Goal: Find specific page/section: Find specific page/section

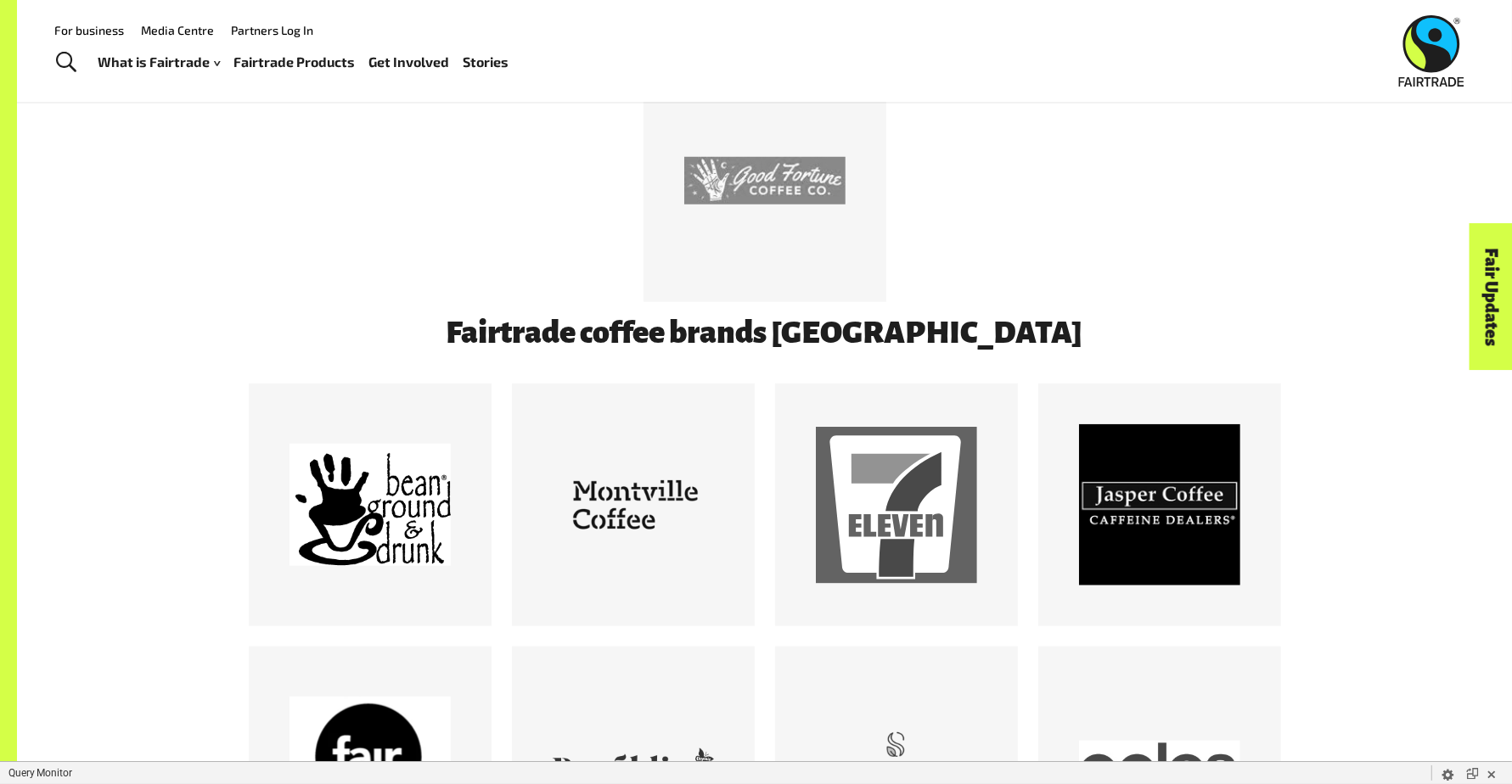
scroll to position [1302, 0]
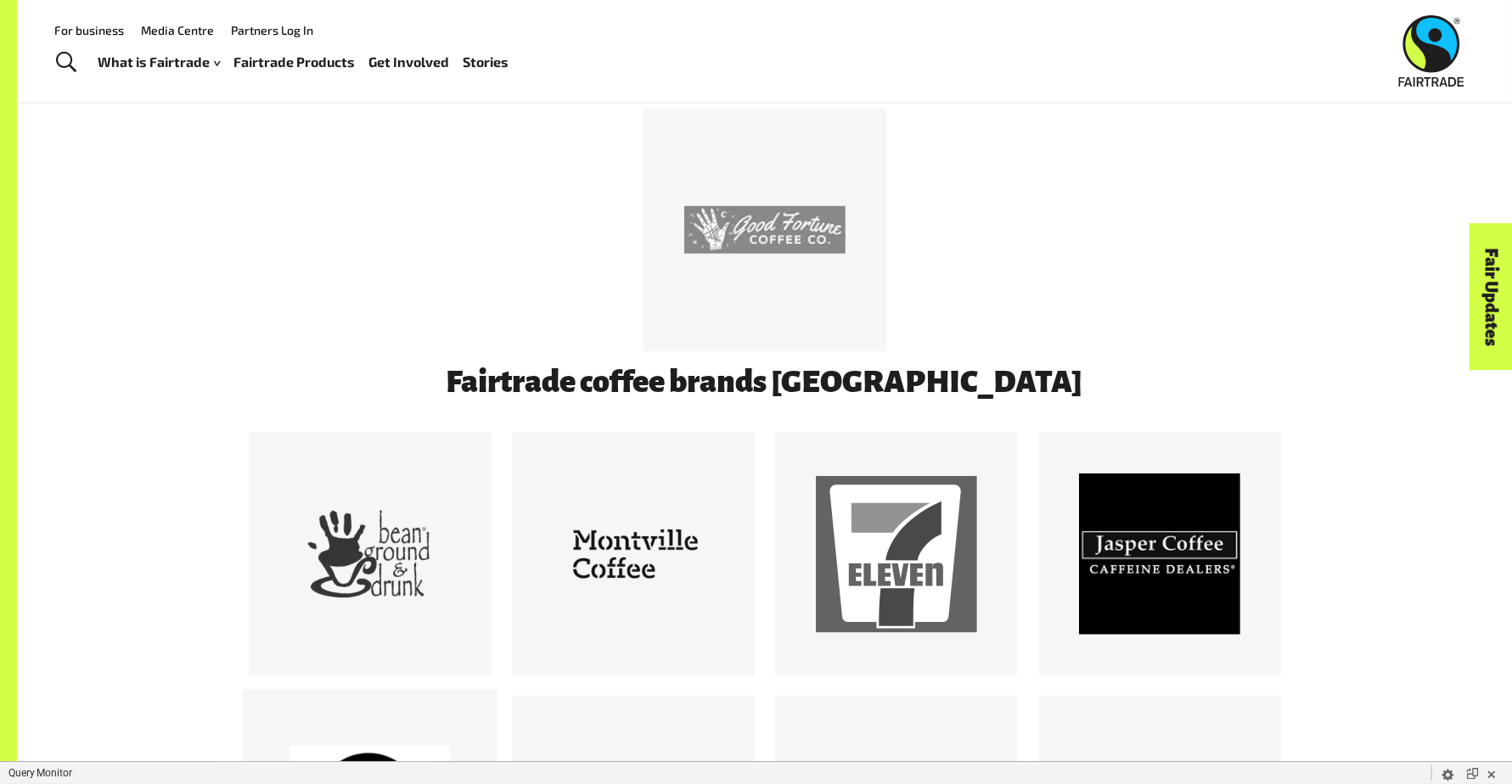
scroll to position [448, 0]
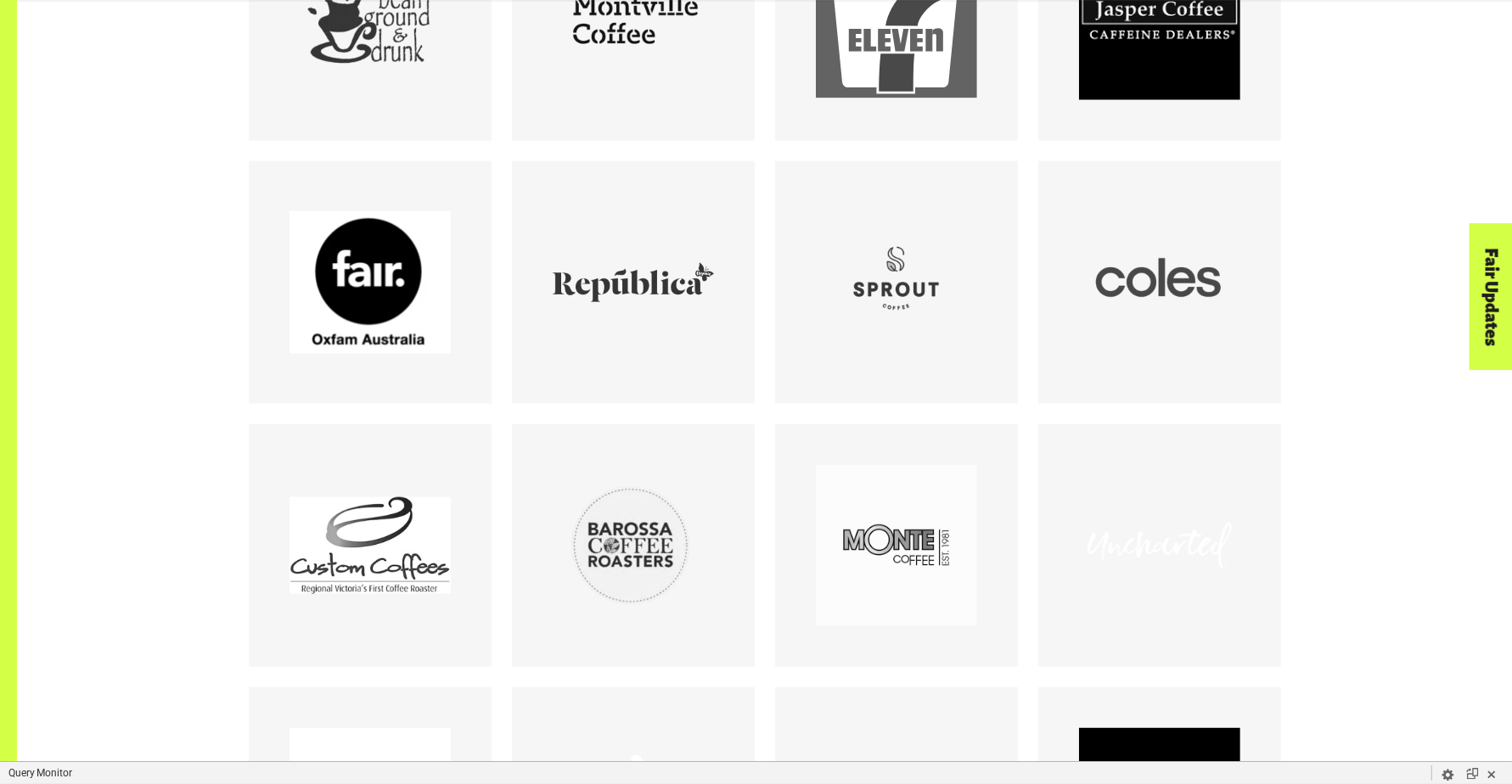
scroll to position [1854, 0]
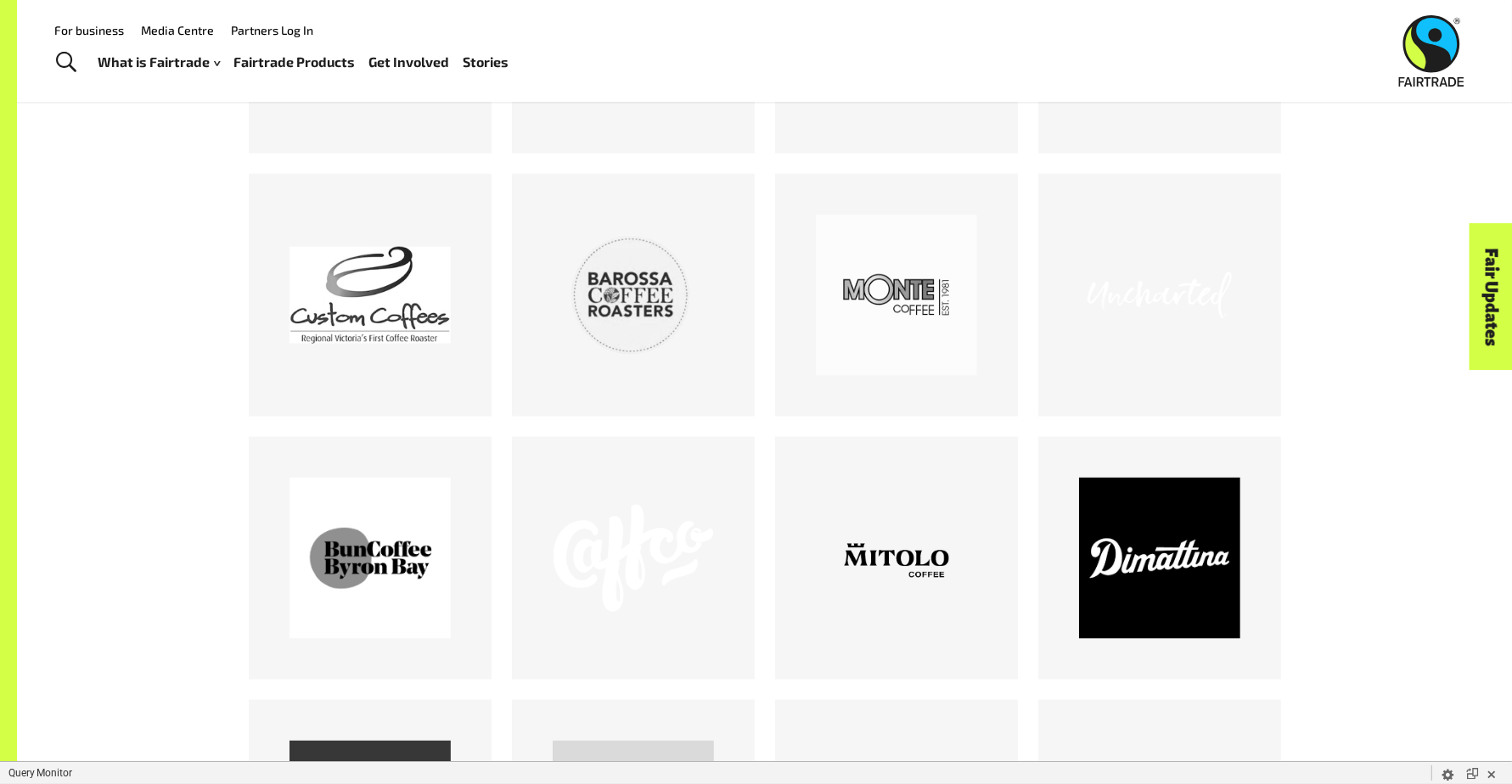
scroll to position [1944, 0]
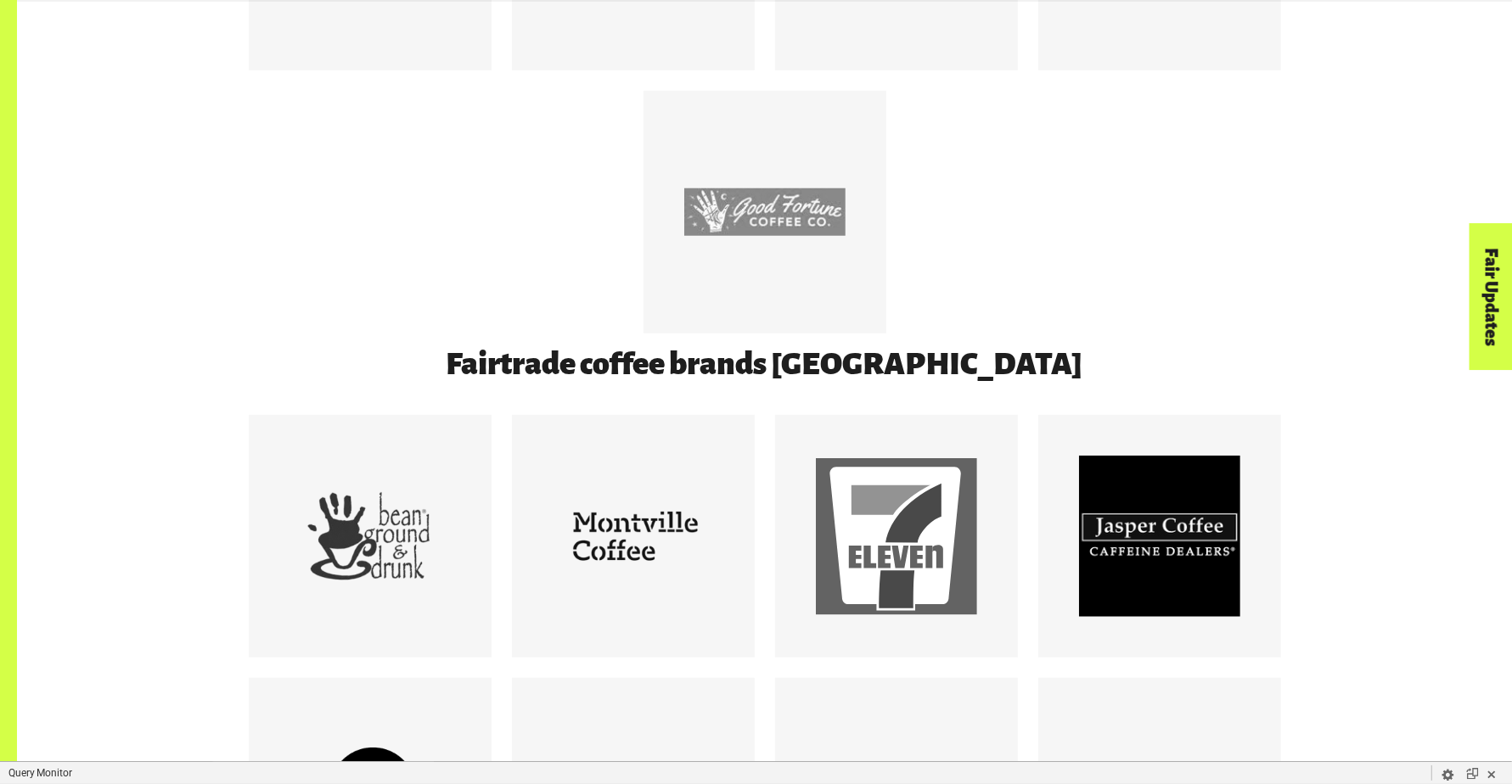
scroll to position [1351, 0]
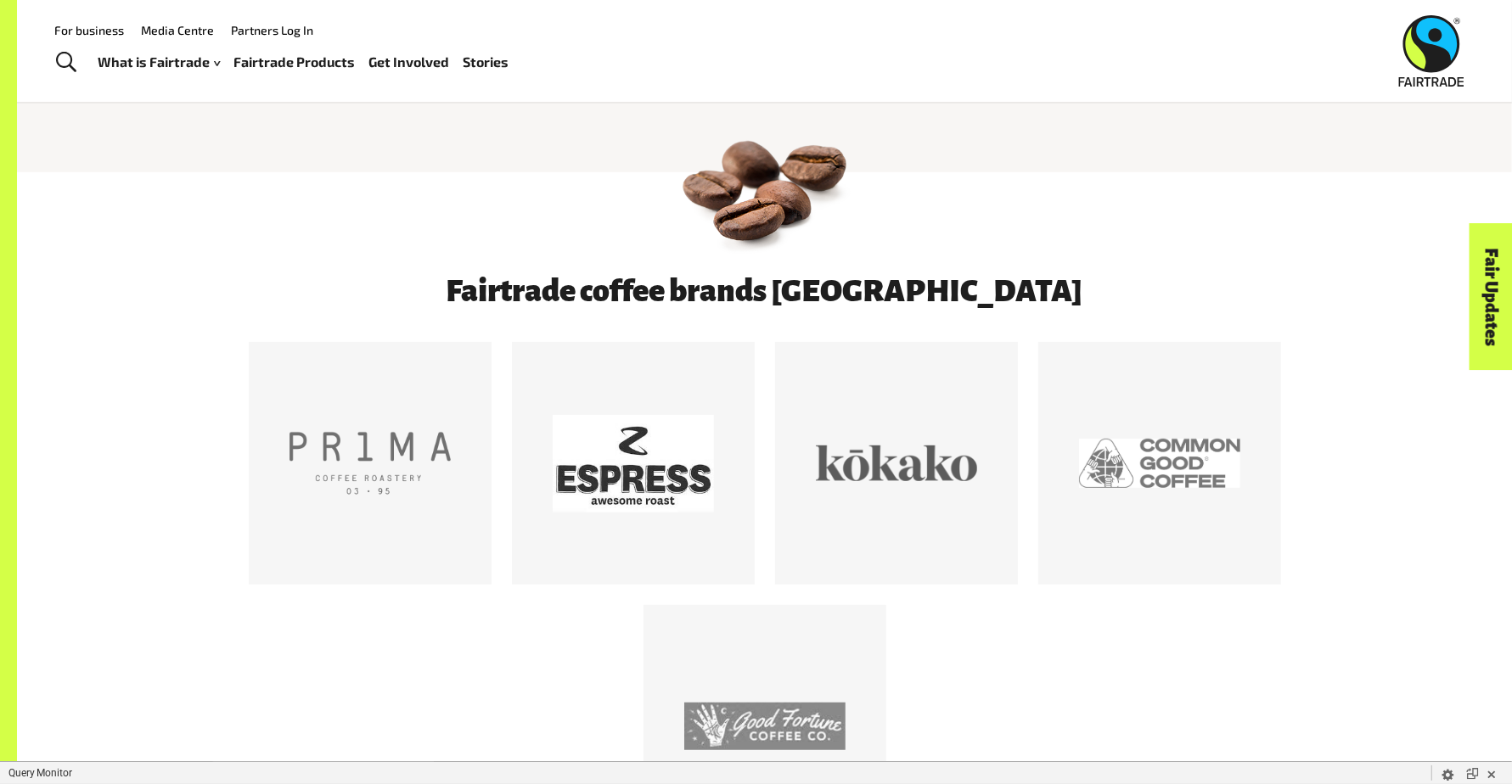
scroll to position [496, 0]
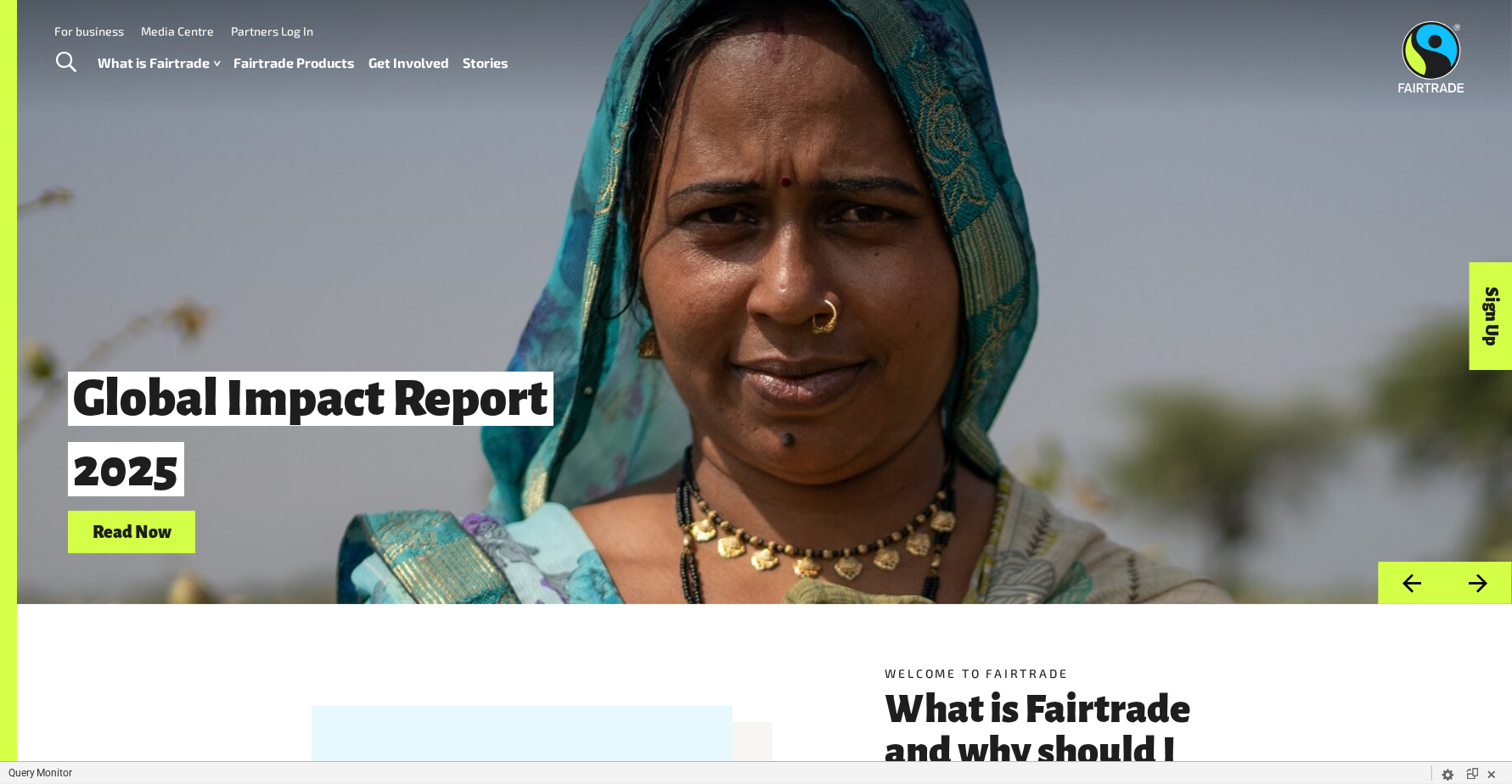
click at [247, 71] on link "Fairtrade Products" at bounding box center [294, 63] width 121 height 25
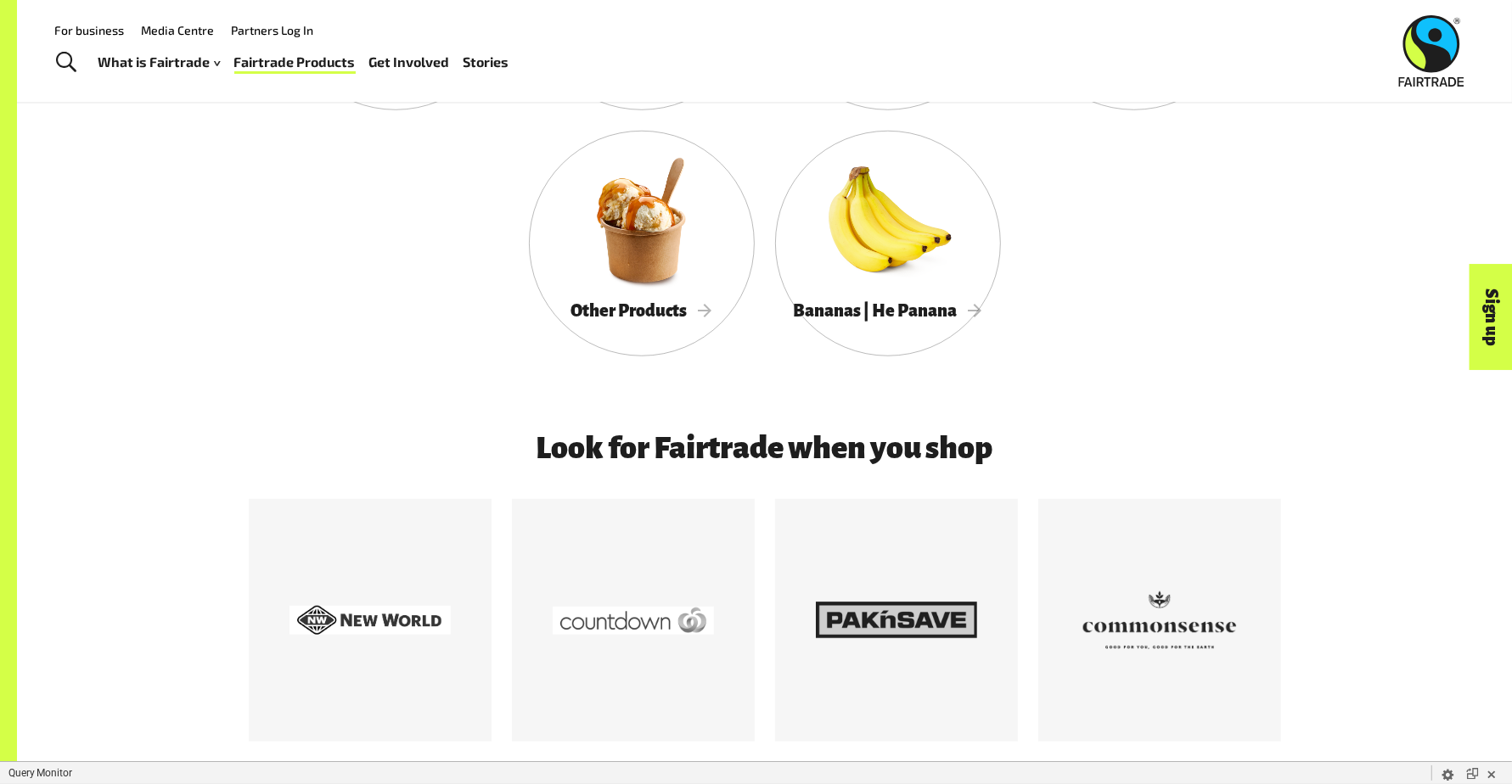
scroll to position [994, 0]
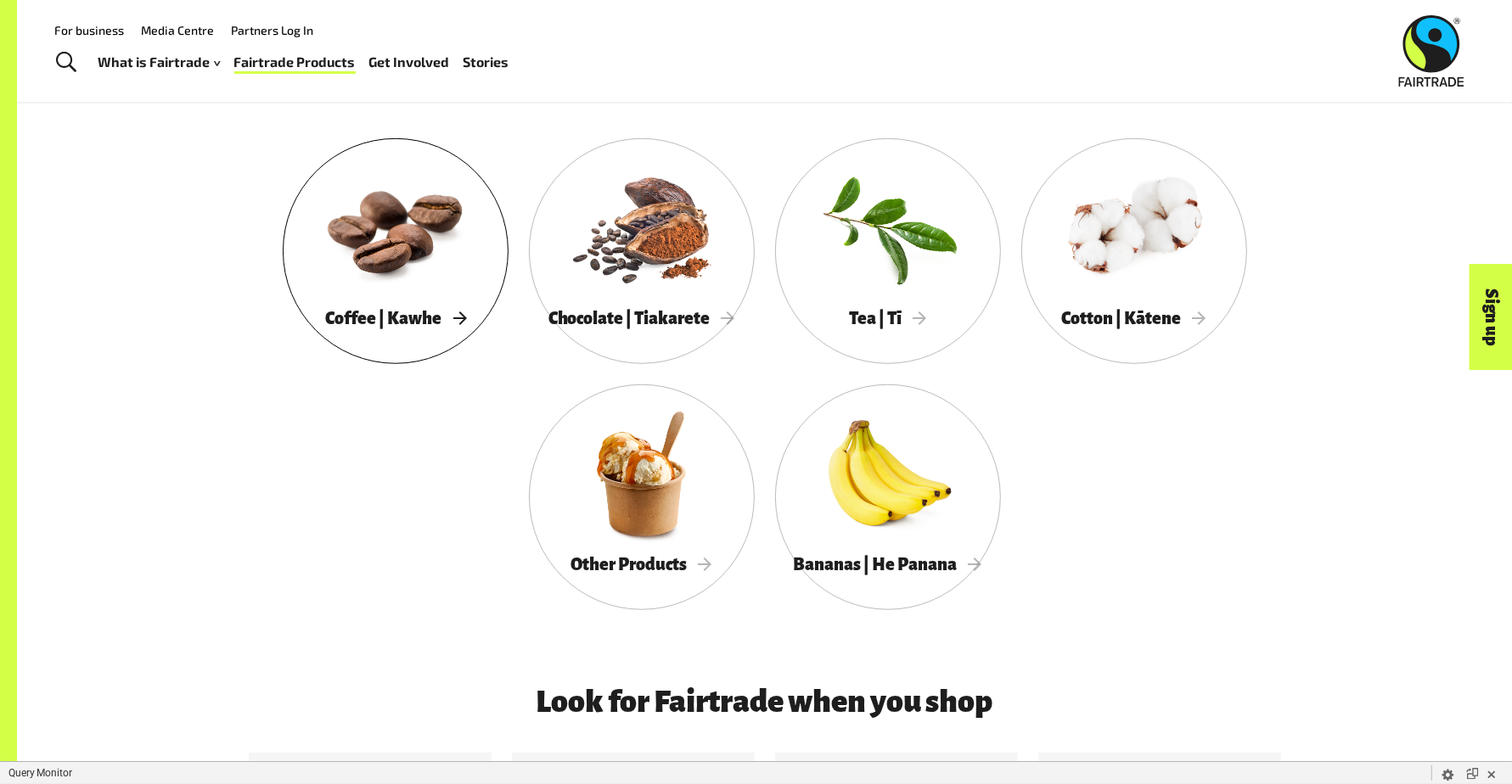
click at [397, 293] on div at bounding box center [396, 228] width 226 height 147
click at [421, 328] on span "Coffee | Kawhe" at bounding box center [395, 318] width 141 height 19
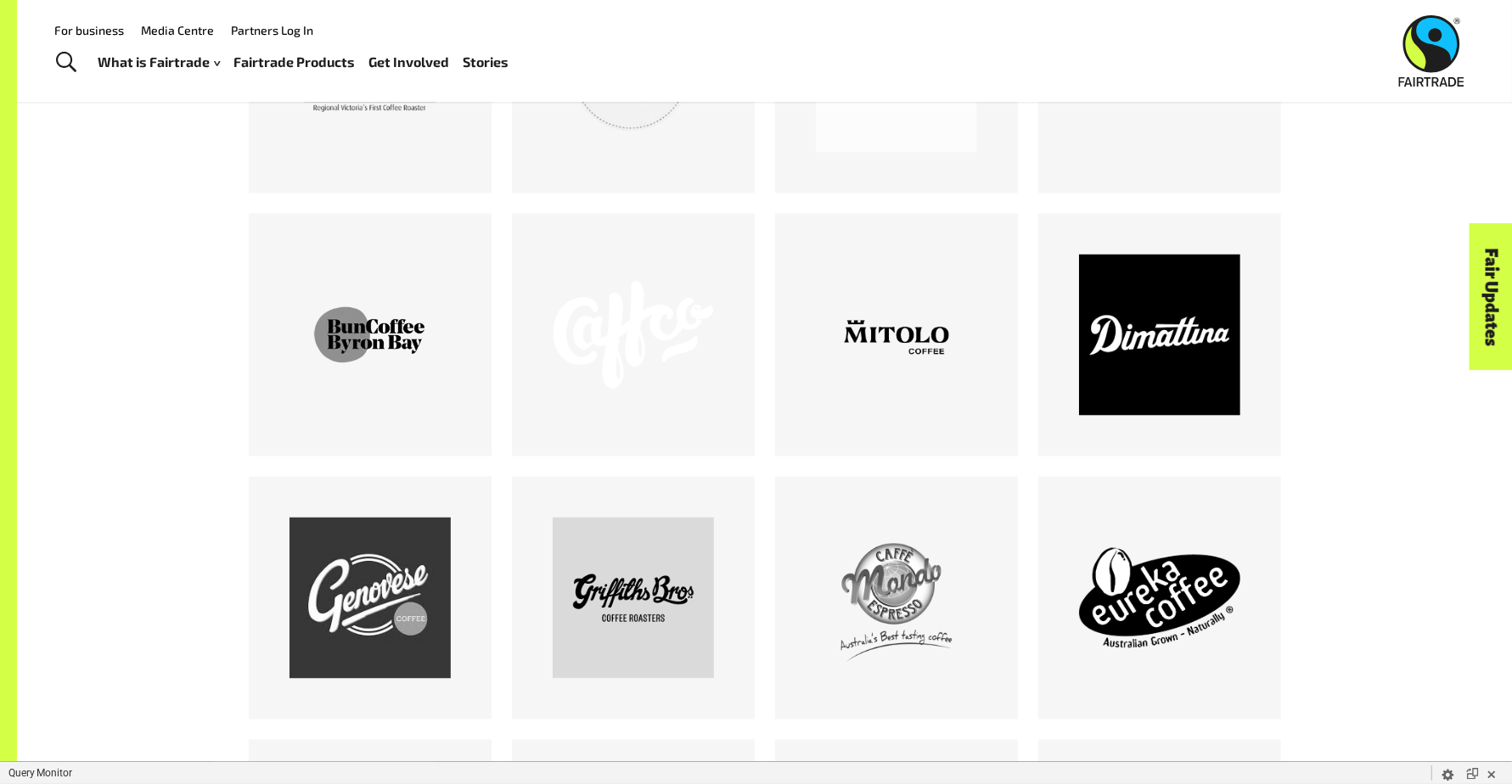
scroll to position [2360, 0]
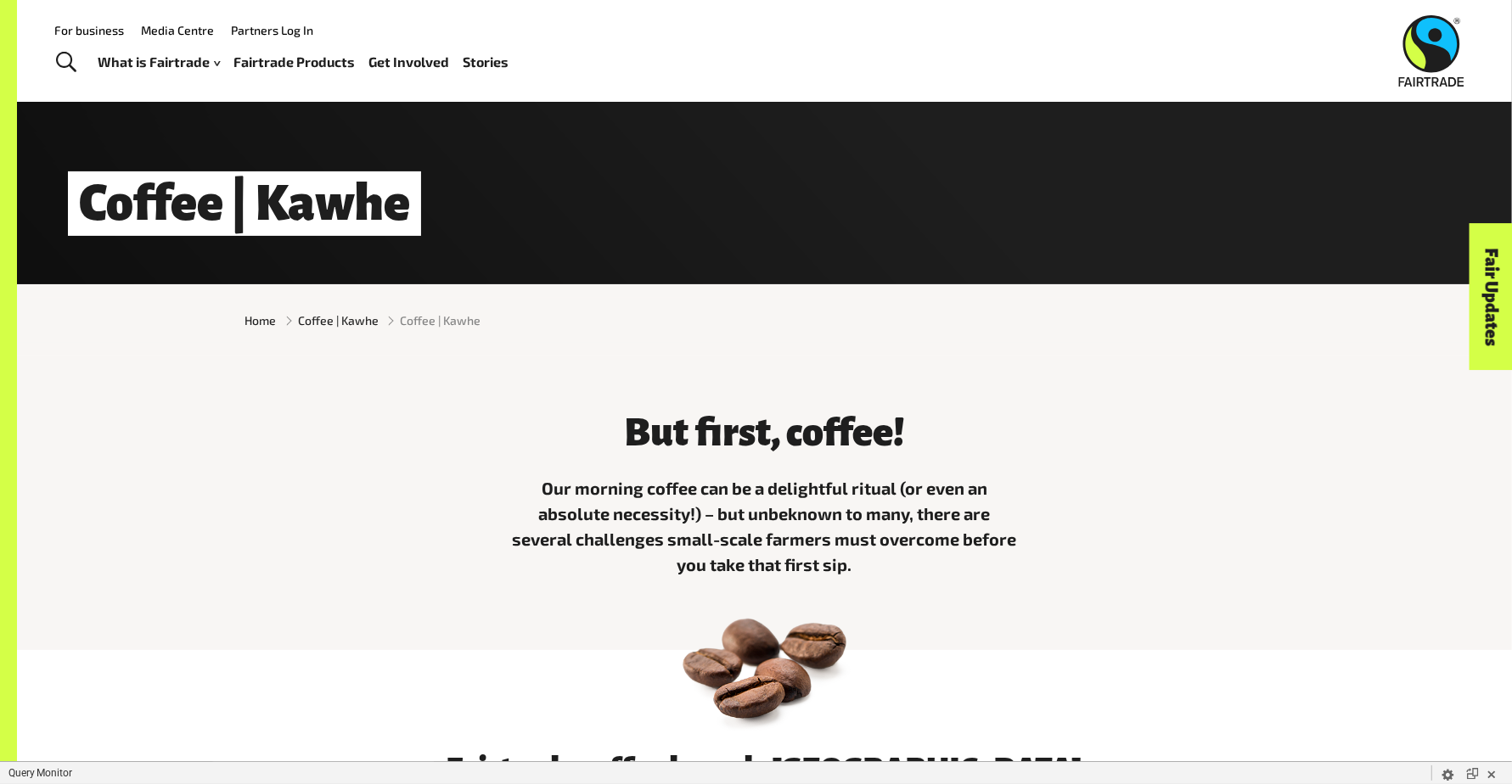
scroll to position [319, 0]
